Goal: Information Seeking & Learning: Learn about a topic

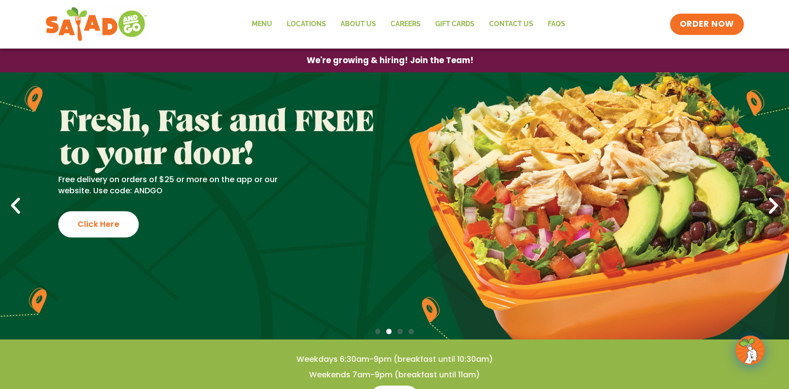
scroll to position [49, 0]
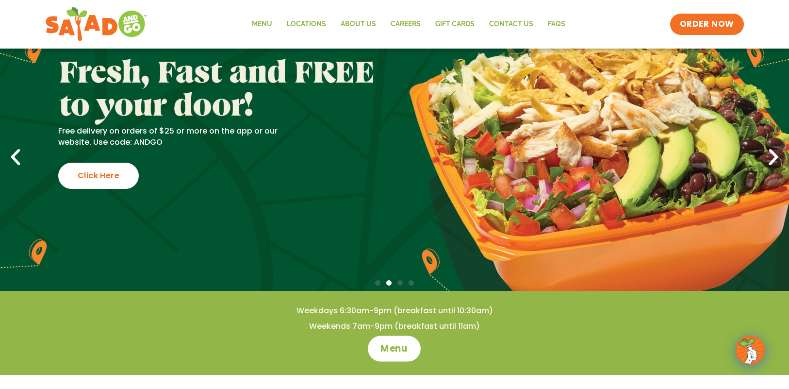
click at [386, 345] on span "Menu" at bounding box center [395, 348] width 28 height 13
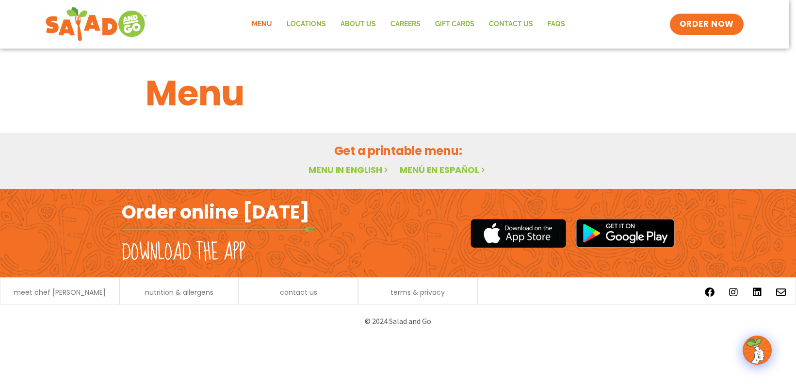
click at [349, 172] on link "Menu in English" at bounding box center [350, 170] width 82 height 12
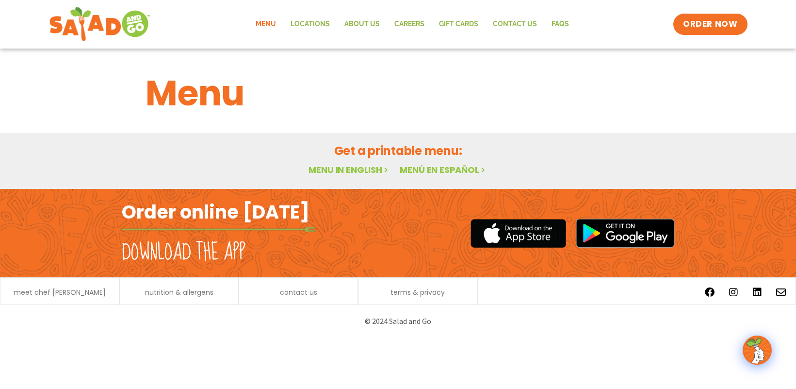
click at [332, 171] on link "Menu in English" at bounding box center [350, 170] width 82 height 12
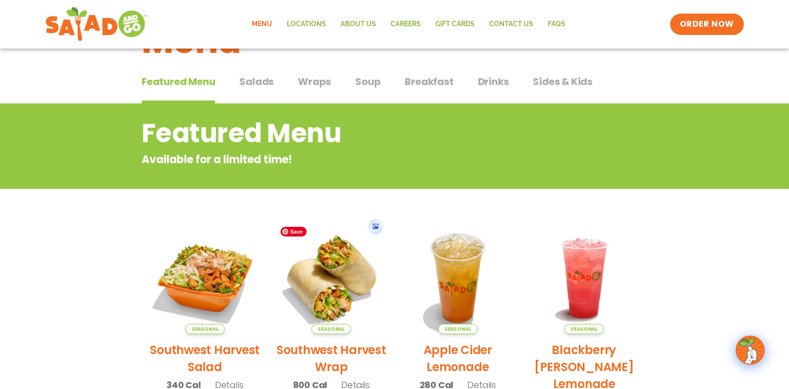
scroll to position [49, 0]
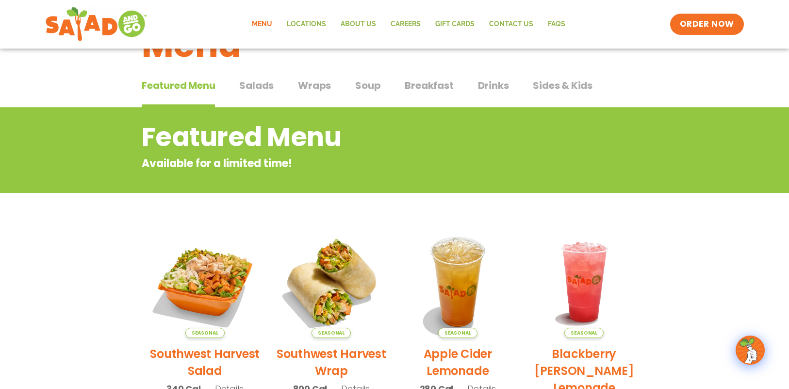
click at [258, 86] on span "Salads" at bounding box center [256, 85] width 34 height 15
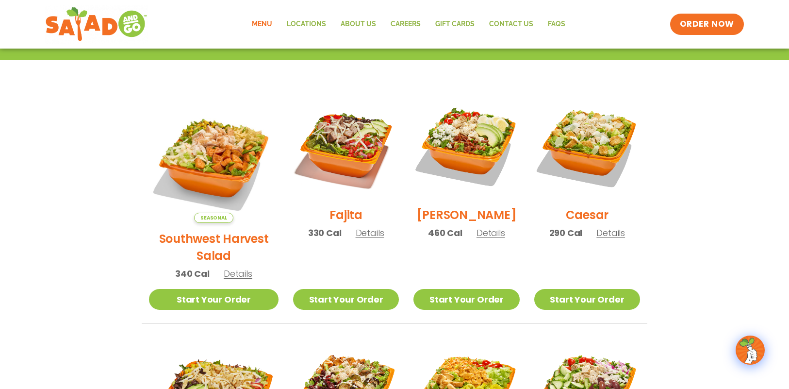
scroll to position [243, 0]
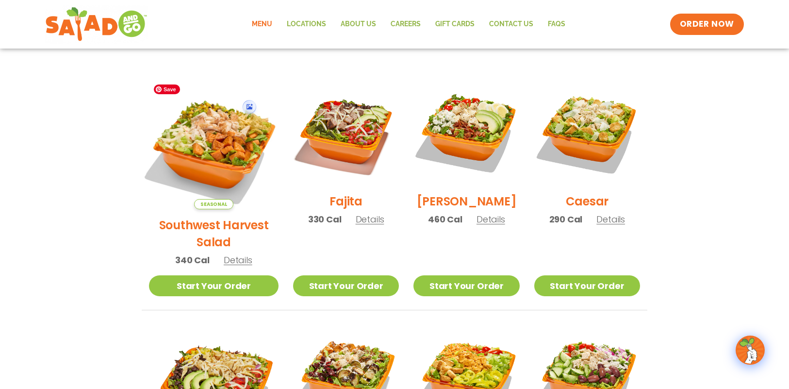
click at [222, 145] on img at bounding box center [214, 144] width 152 height 152
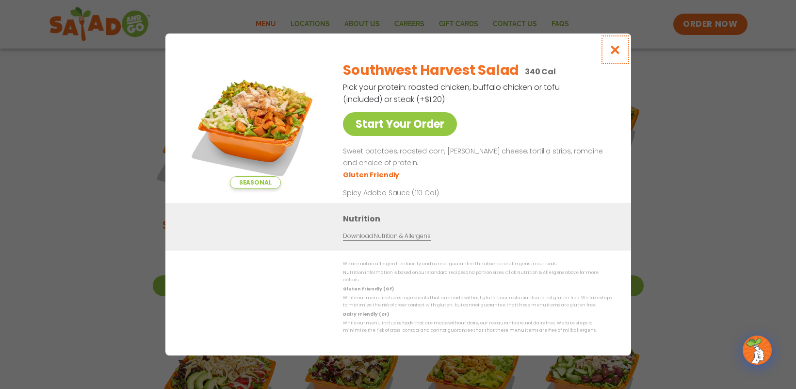
click at [616, 51] on icon "Close modal" at bounding box center [615, 50] width 12 height 10
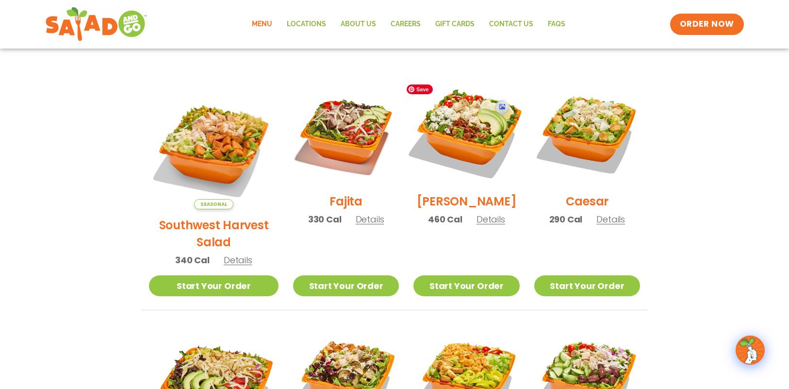
click at [467, 142] on img at bounding box center [466, 132] width 124 height 124
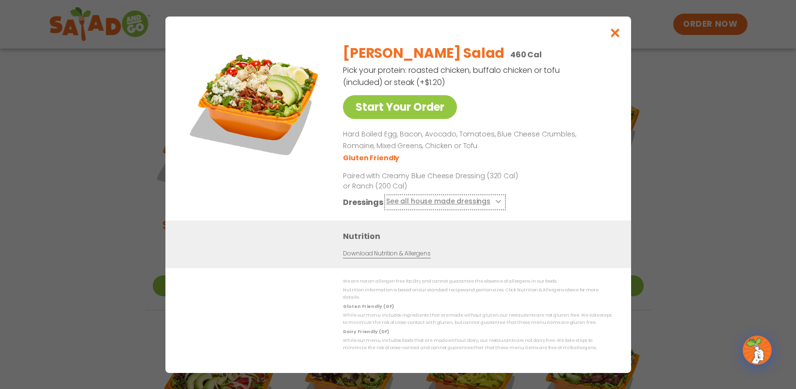
click at [497, 203] on icon at bounding box center [498, 201] width 4 height 4
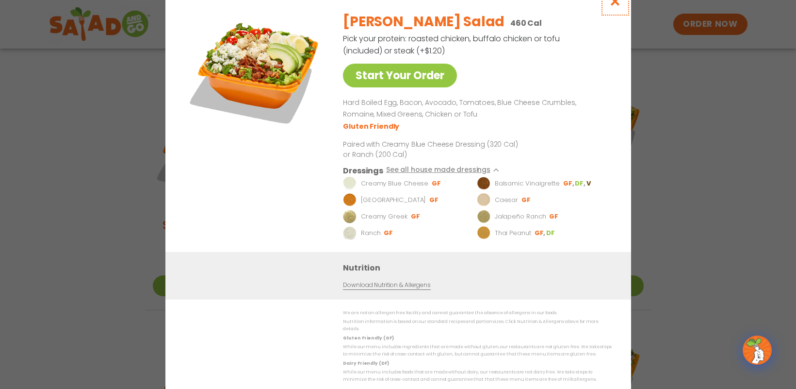
click at [613, 5] on icon "Close modal" at bounding box center [615, 1] width 12 height 10
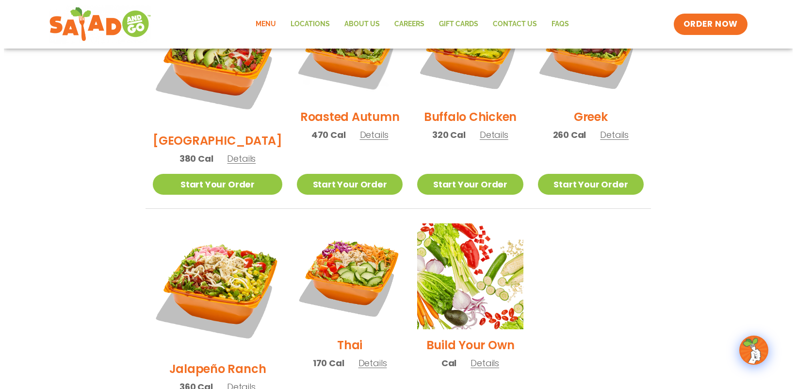
scroll to position [582, 0]
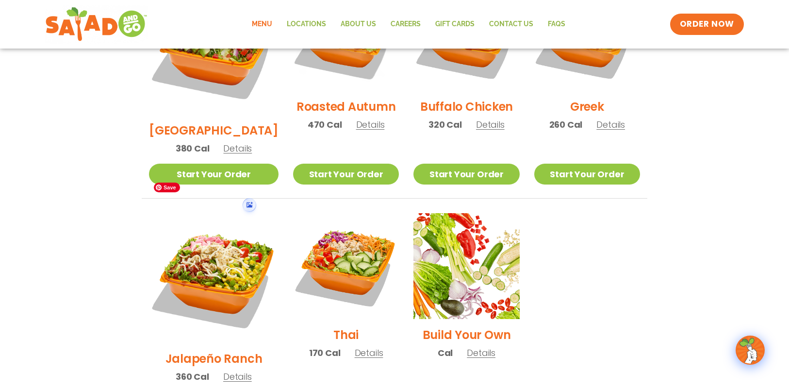
click at [218, 243] on img at bounding box center [214, 278] width 130 height 130
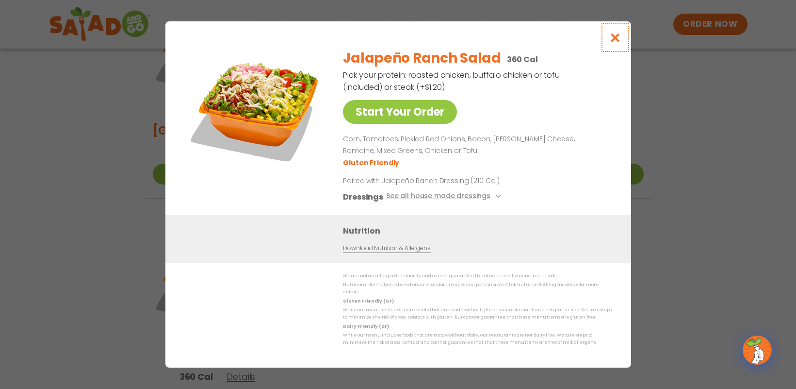
click at [613, 43] on icon "Close modal" at bounding box center [615, 38] width 12 height 10
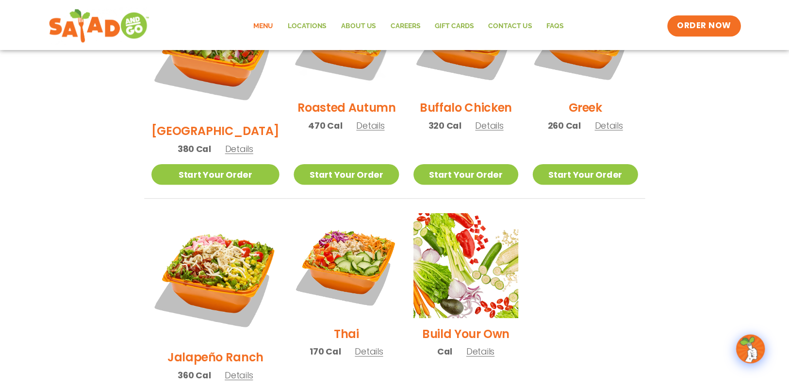
scroll to position [567, 0]
